Goal: Information Seeking & Learning: Learn about a topic

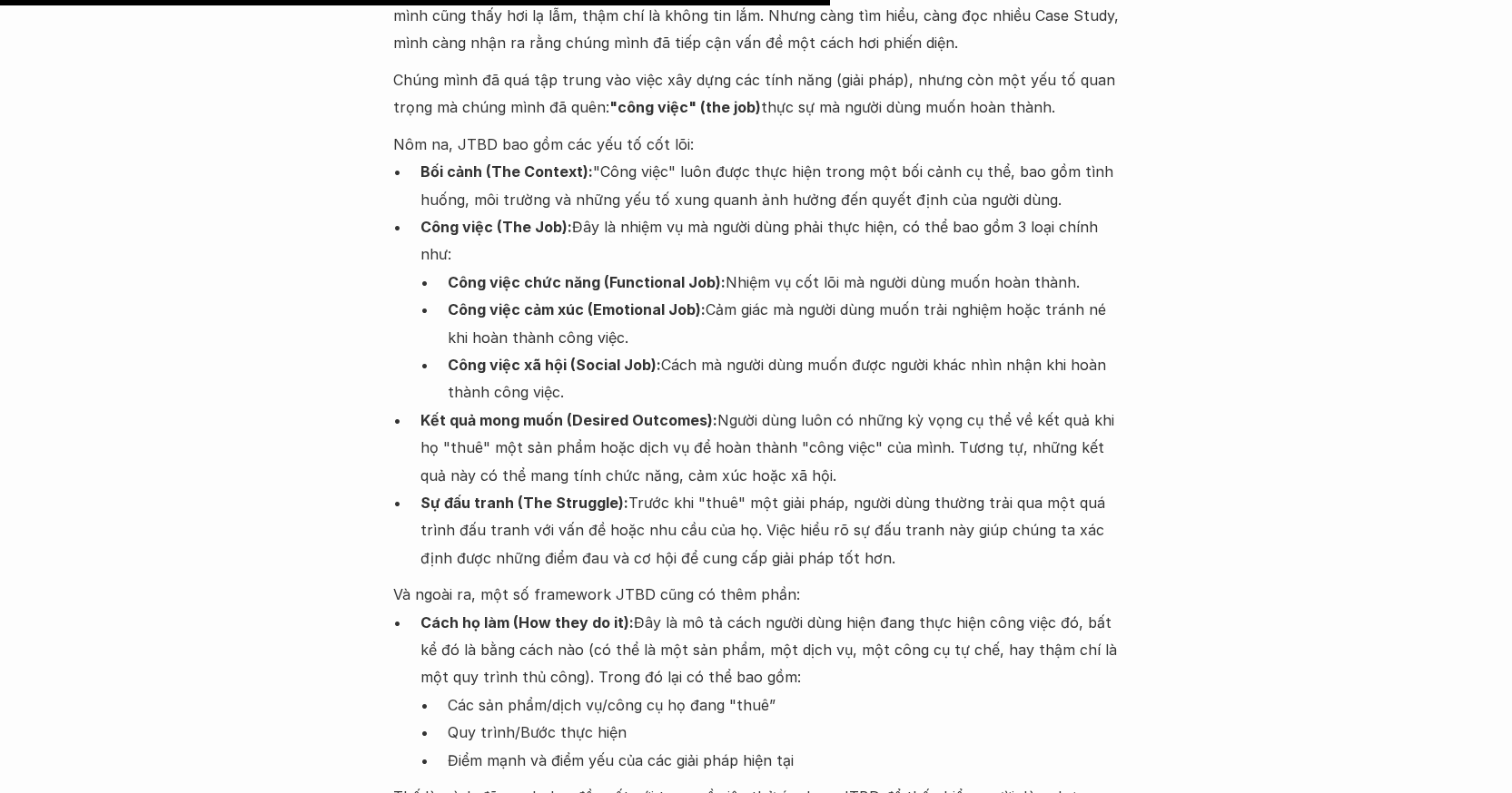
scroll to position [3261, 0]
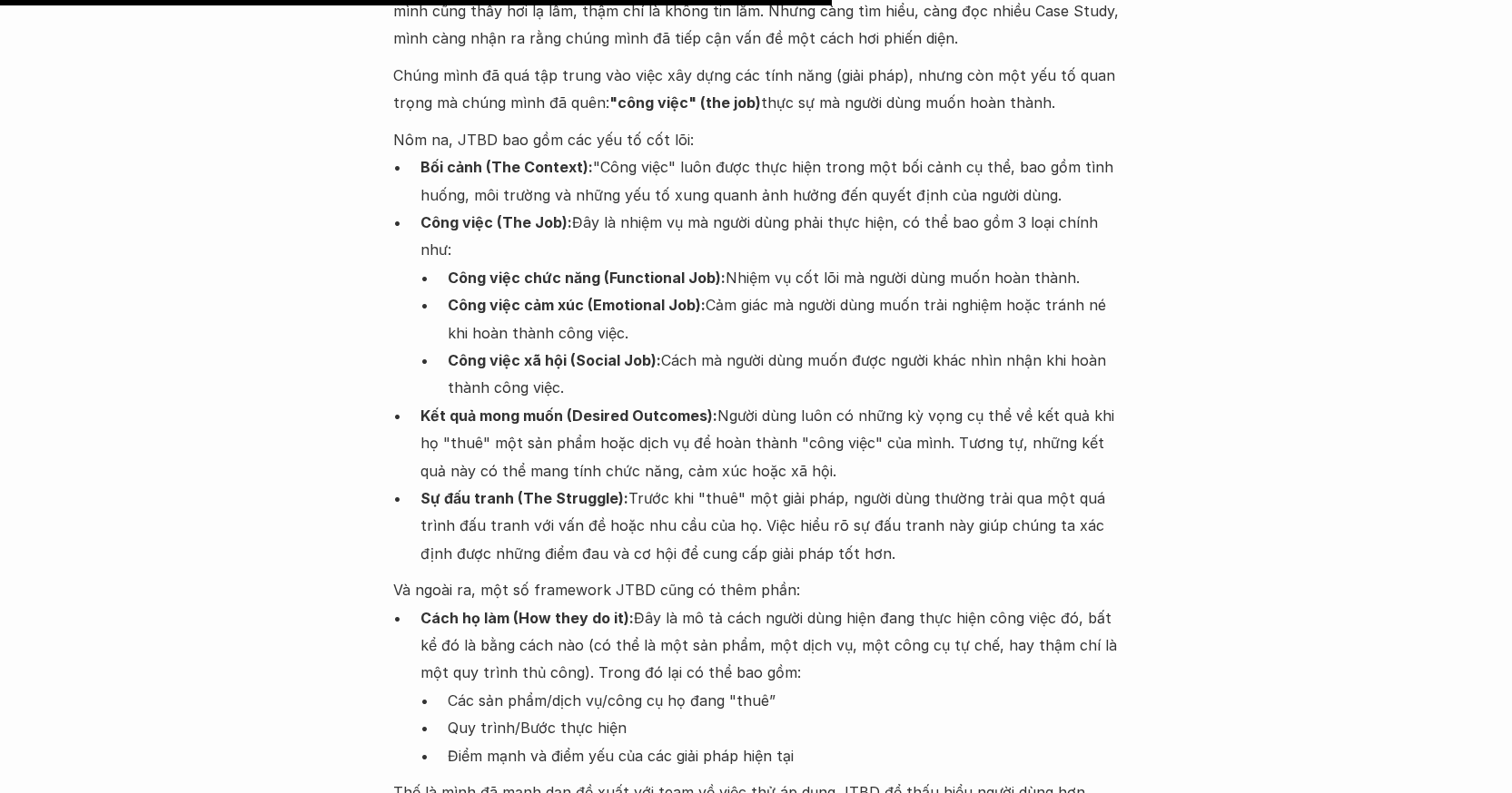
click at [305, 375] on div "Lúa hóa kiến thức Jobs-to-be-done 🕔 [DATE] 🧑‍🎓 Đàm Khánh Trong vài năm làm sản …" at bounding box center [756, 188] width 1512 height 6717
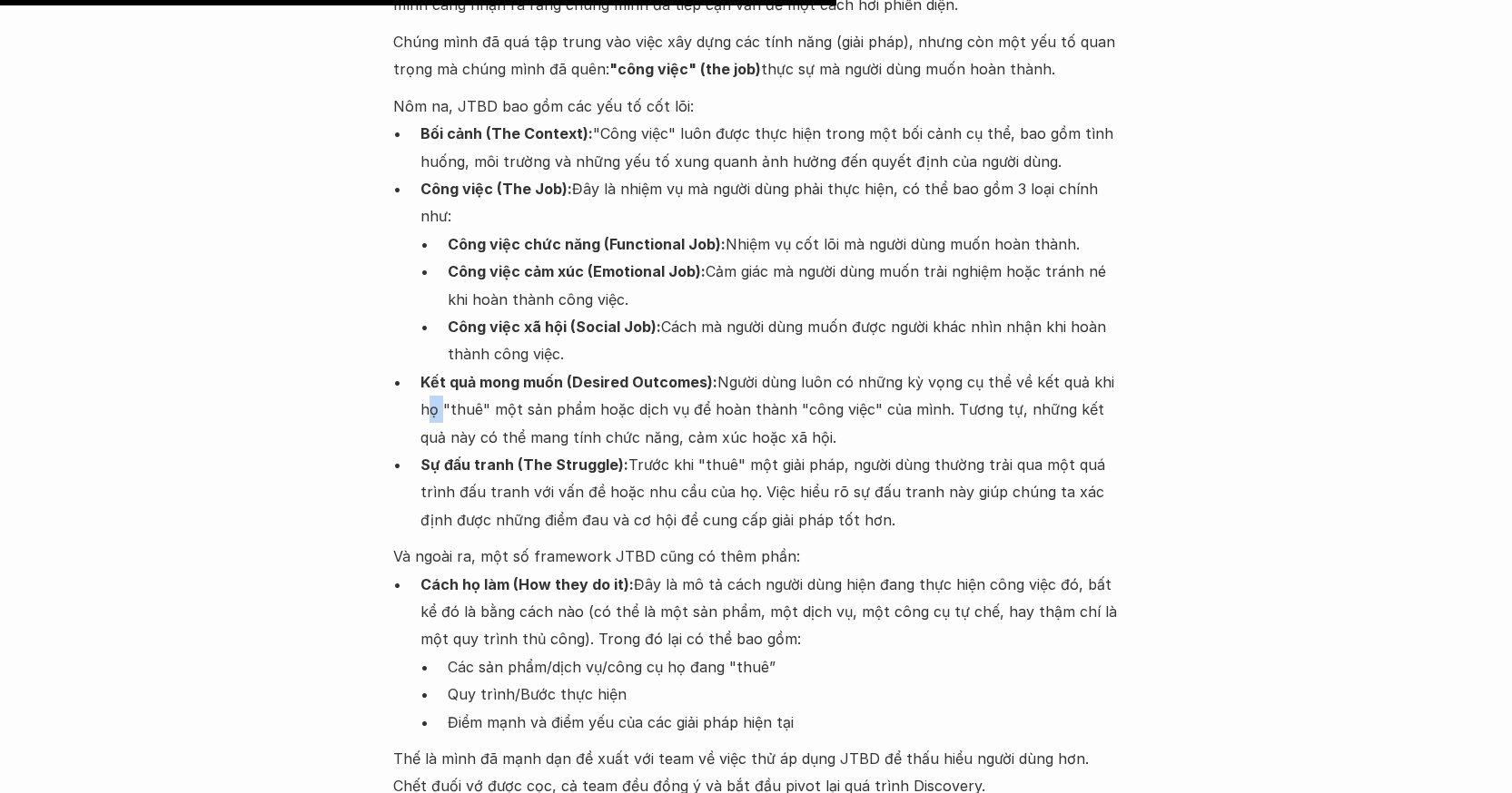
scroll to position [3295, 0]
click at [286, 420] on div "Lúa hóa kiến thức Jobs-to-be-done 🕔 [DATE] 🧑‍🎓 Đàm Khánh Trong vài năm làm sản …" at bounding box center [756, 153] width 1512 height 6717
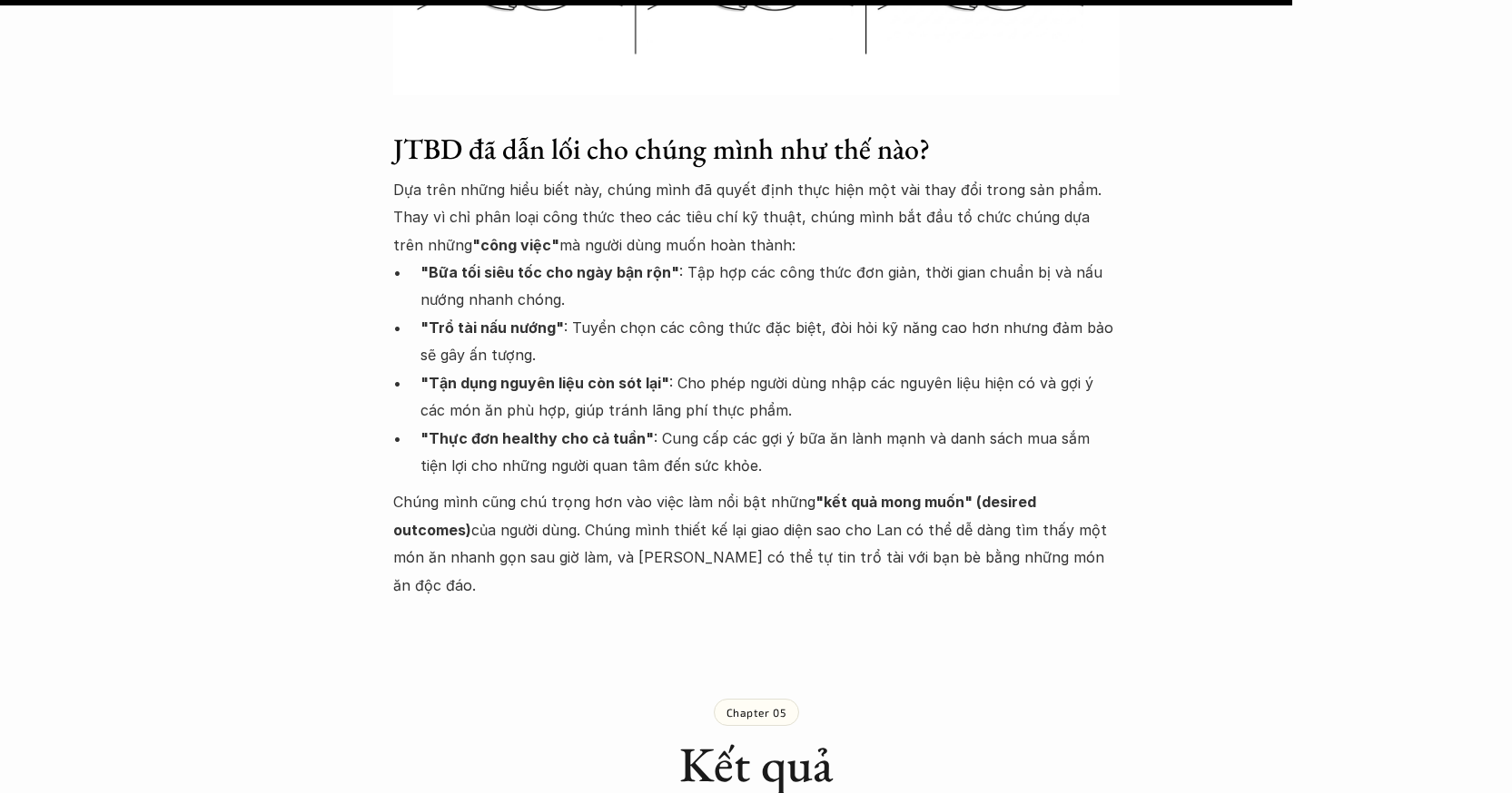
scroll to position [5068, 0]
drag, startPoint x: 390, startPoint y: 83, endPoint x: 400, endPoint y: 88, distance: 11.2
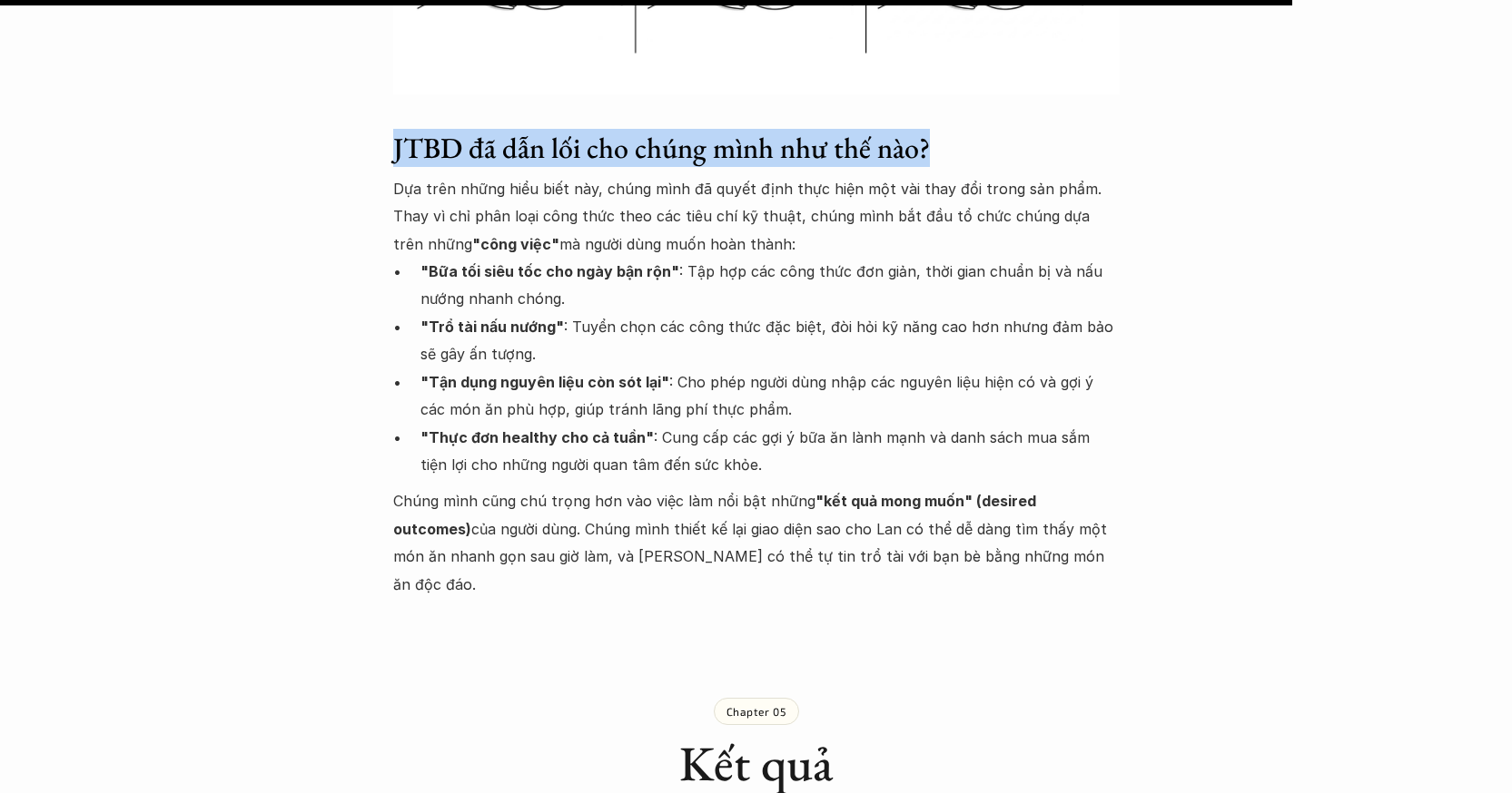
drag, startPoint x: 386, startPoint y: 88, endPoint x: 1046, endPoint y: 88, distance: 660.0
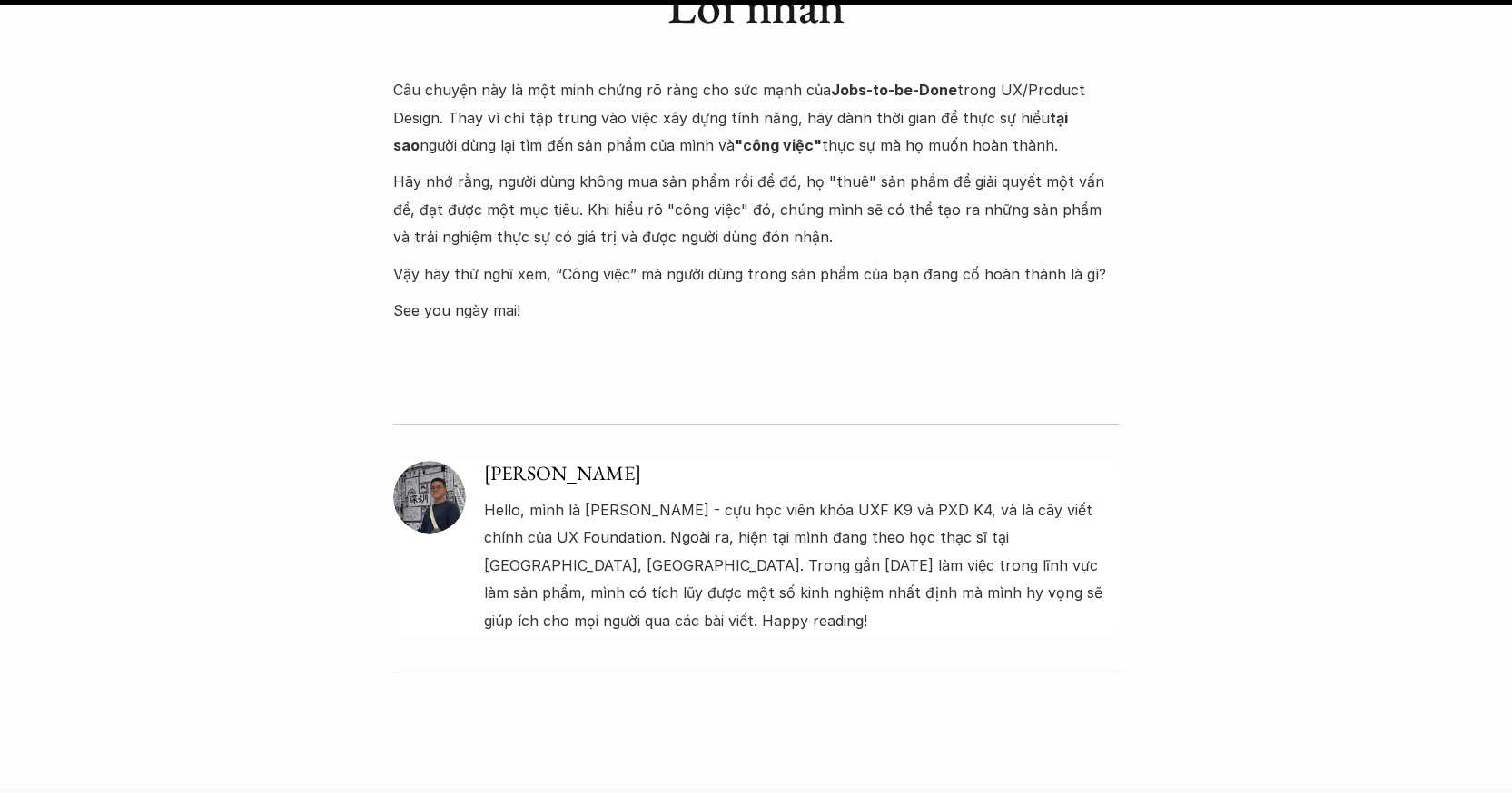
scroll to position [6141, 0]
